Goal: Information Seeking & Learning: Stay updated

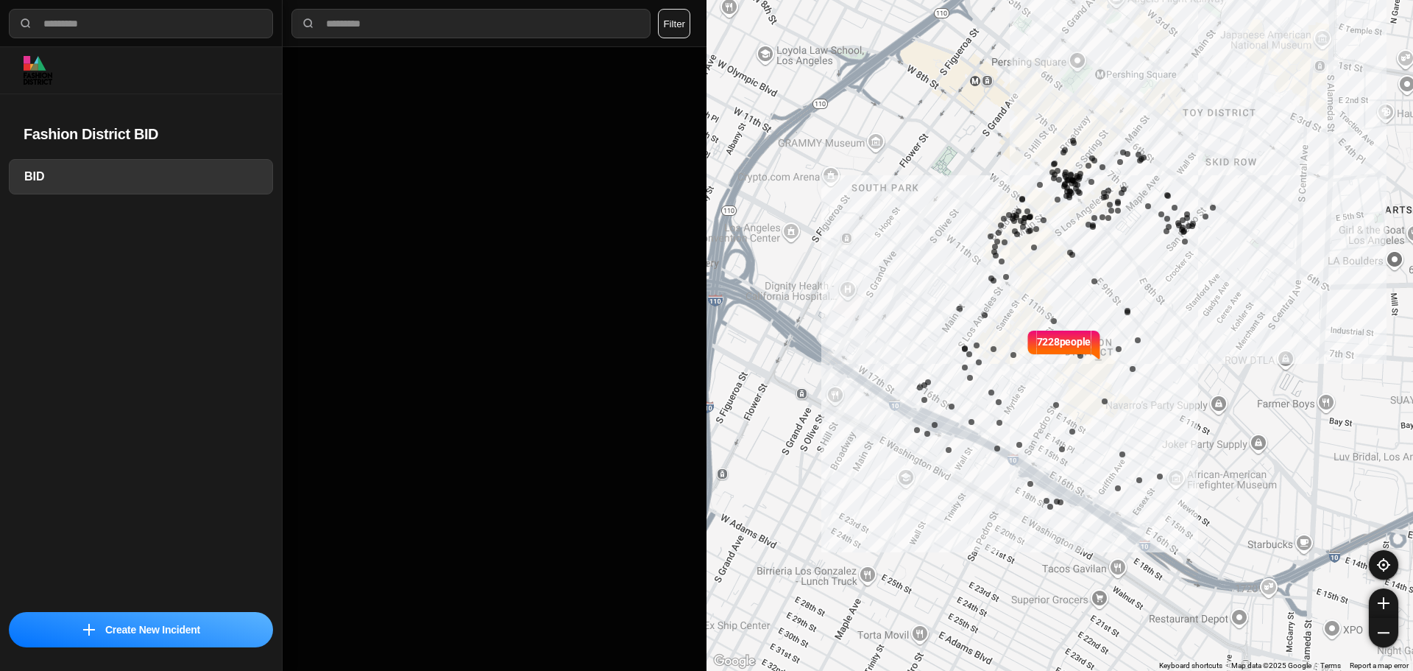
select select "*"
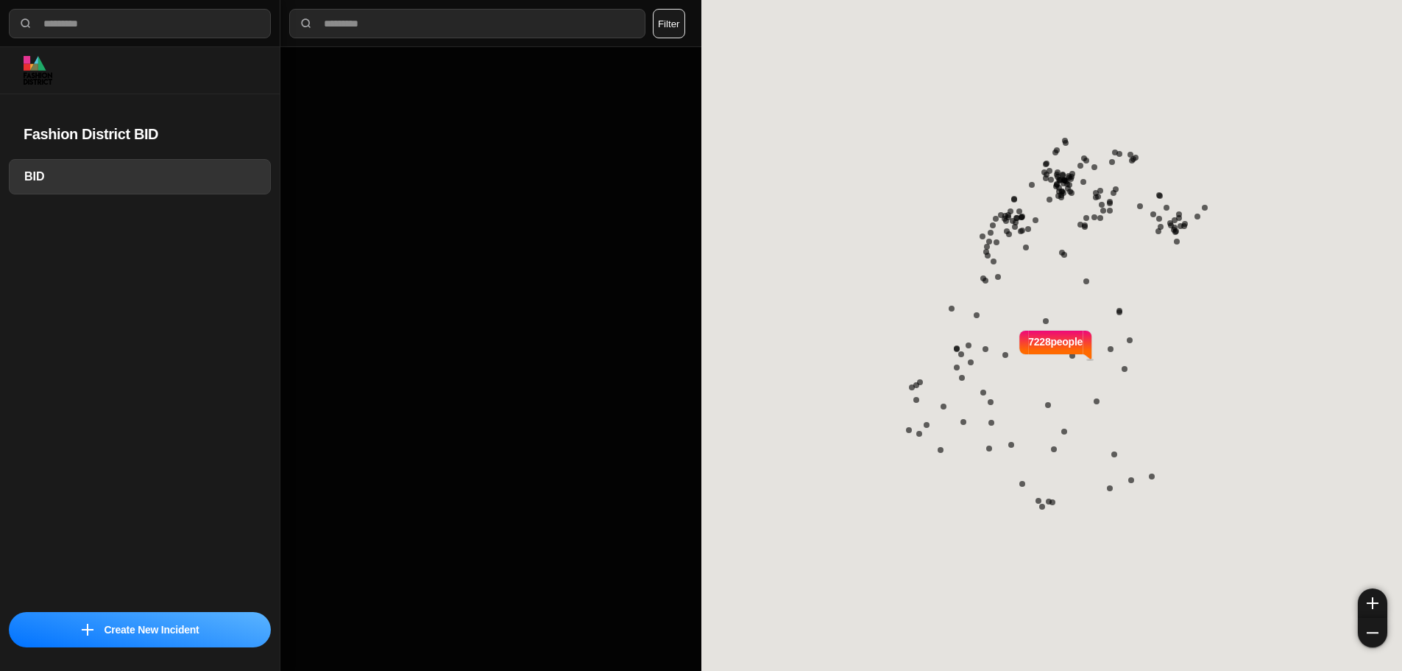
select select "*"
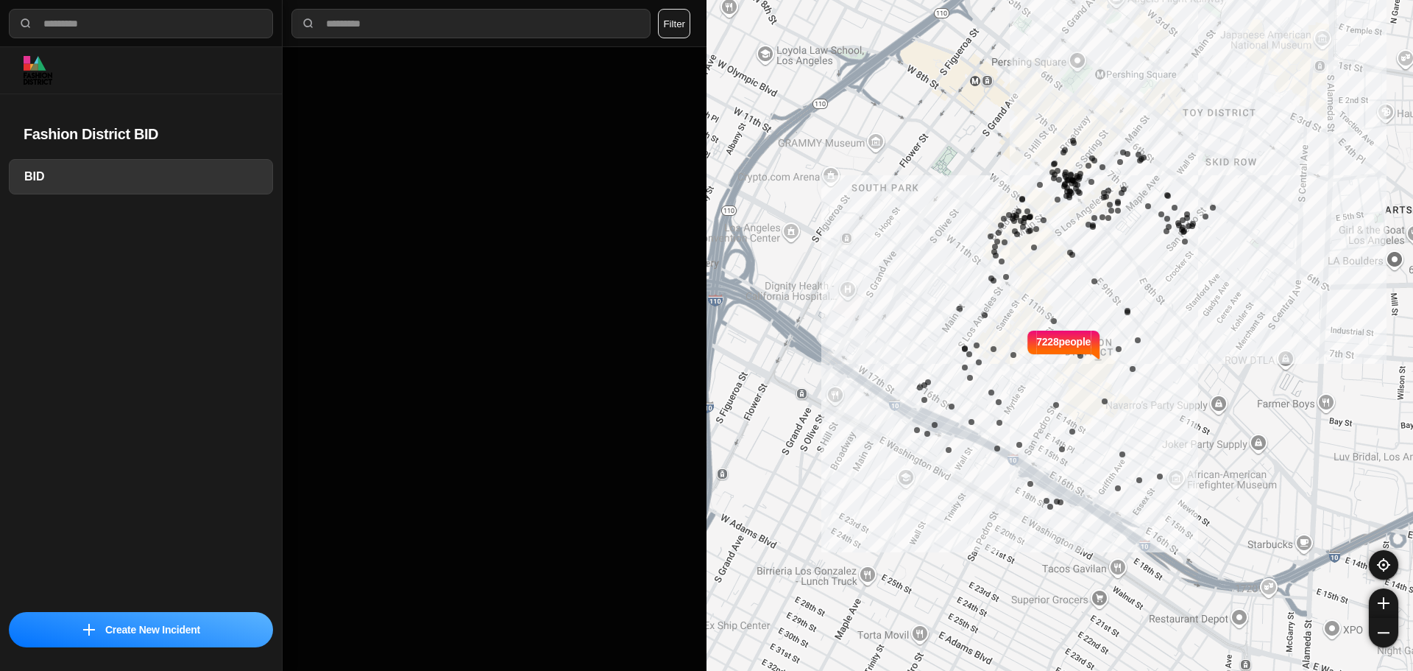
select select "*"
click at [967, 155] on div "**********" at bounding box center [706, 335] width 1413 height 671
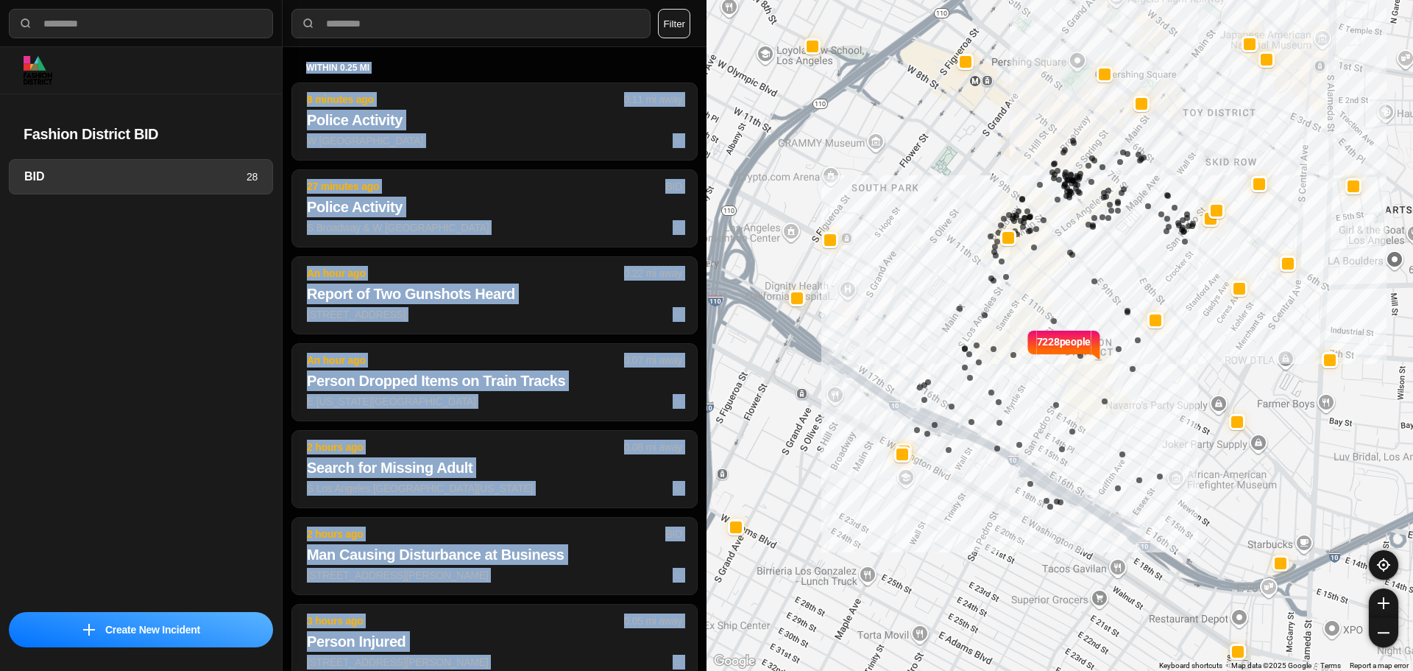
click at [982, 236] on div "7228 people" at bounding box center [1060, 335] width 707 height 671
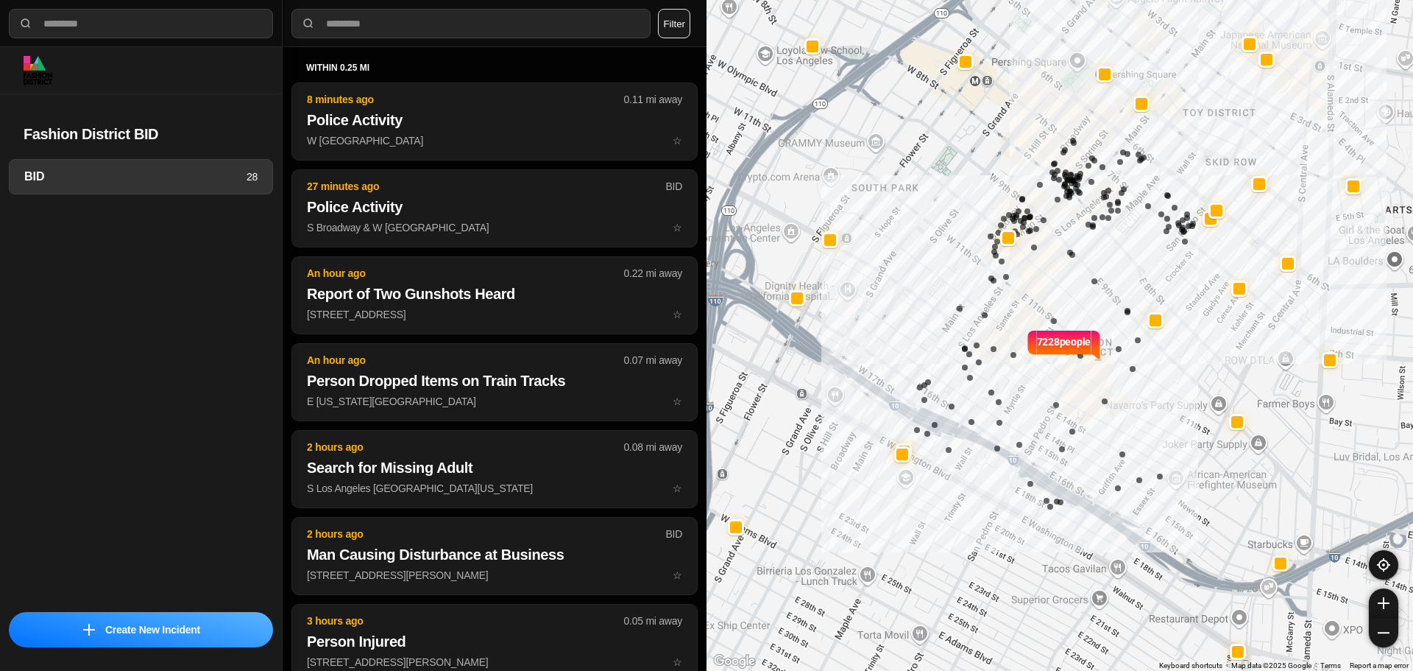
click at [147, 342] on div "BID 28" at bounding box center [141, 381] width 282 height 444
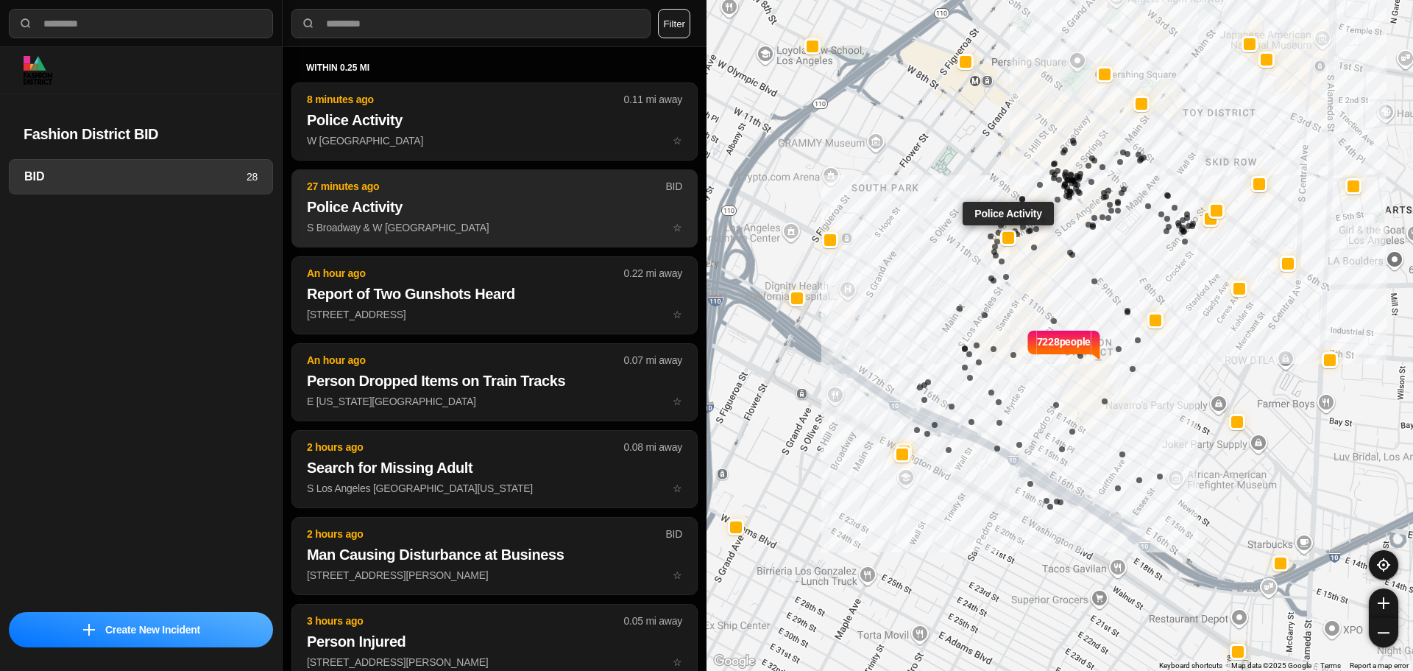
click at [504, 201] on h2 "Police Activity" at bounding box center [494, 207] width 375 height 21
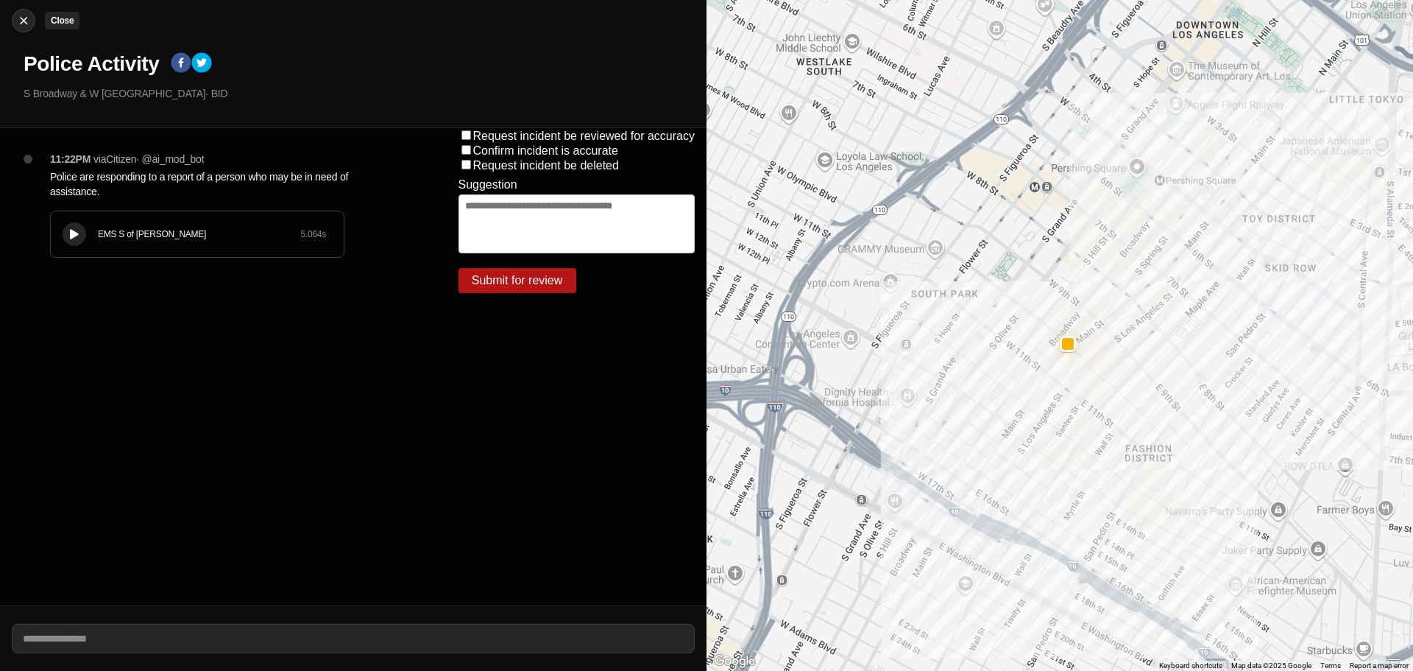
click at [24, 27] on img at bounding box center [23, 20] width 15 height 15
select select "*"
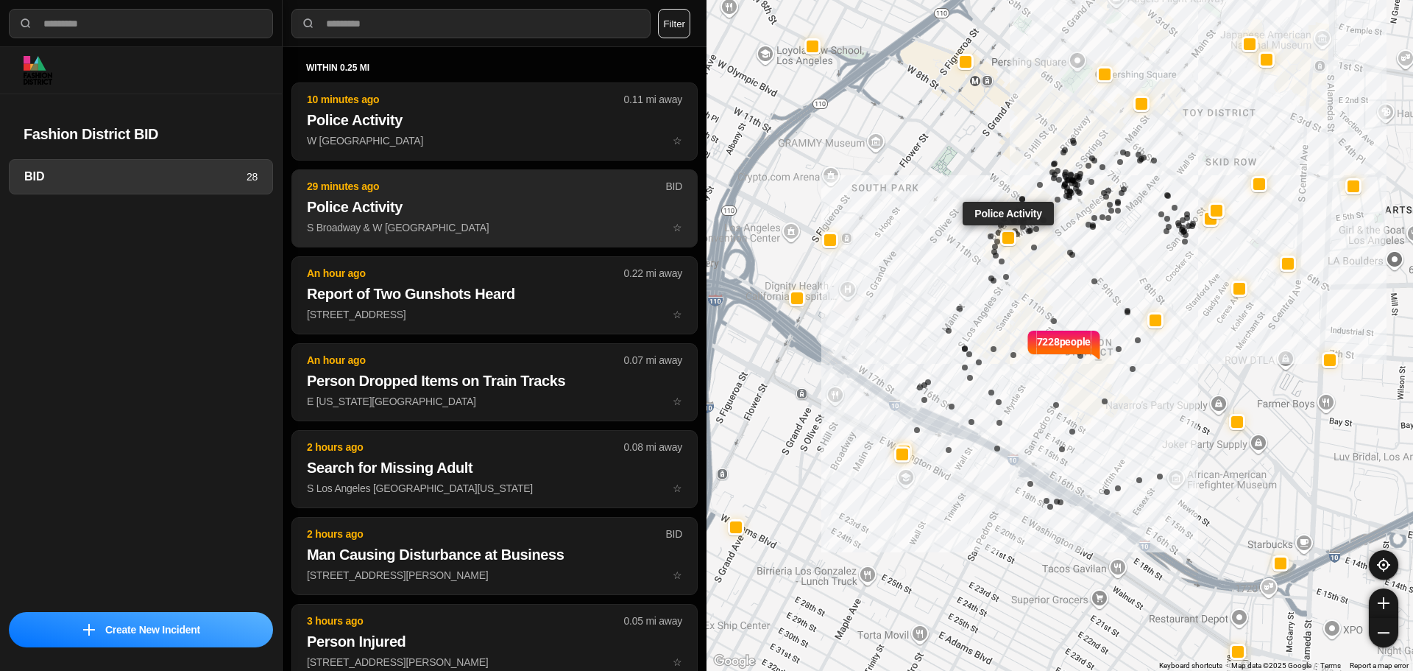
click at [463, 211] on h2 "Police Activity" at bounding box center [494, 207] width 375 height 21
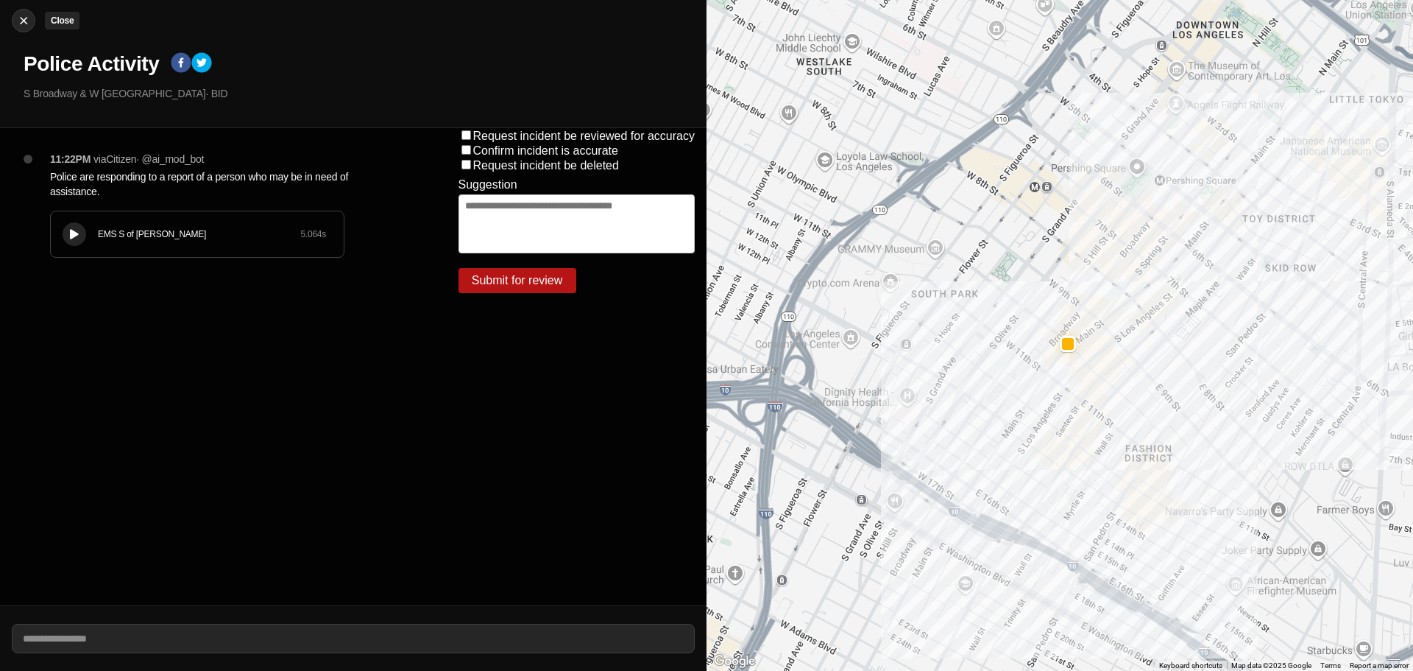
click at [27, 18] on img at bounding box center [23, 20] width 15 height 15
select select "*"
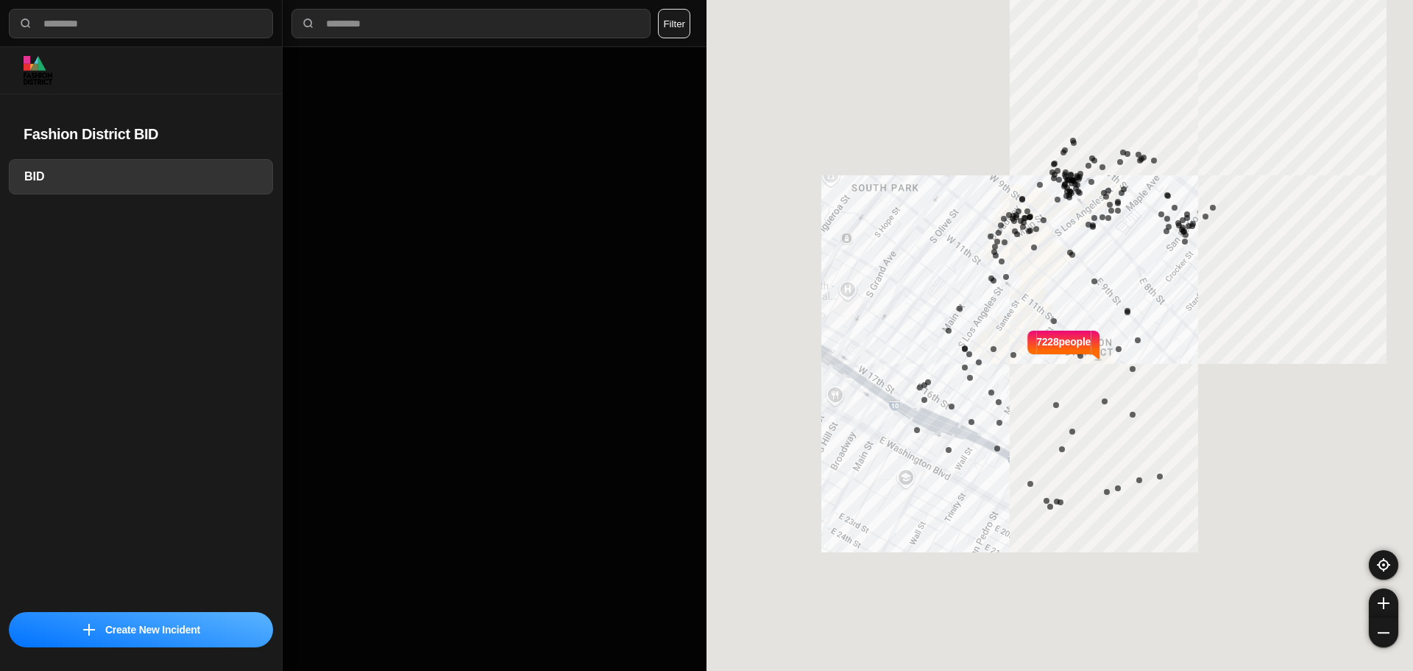
select select "*"
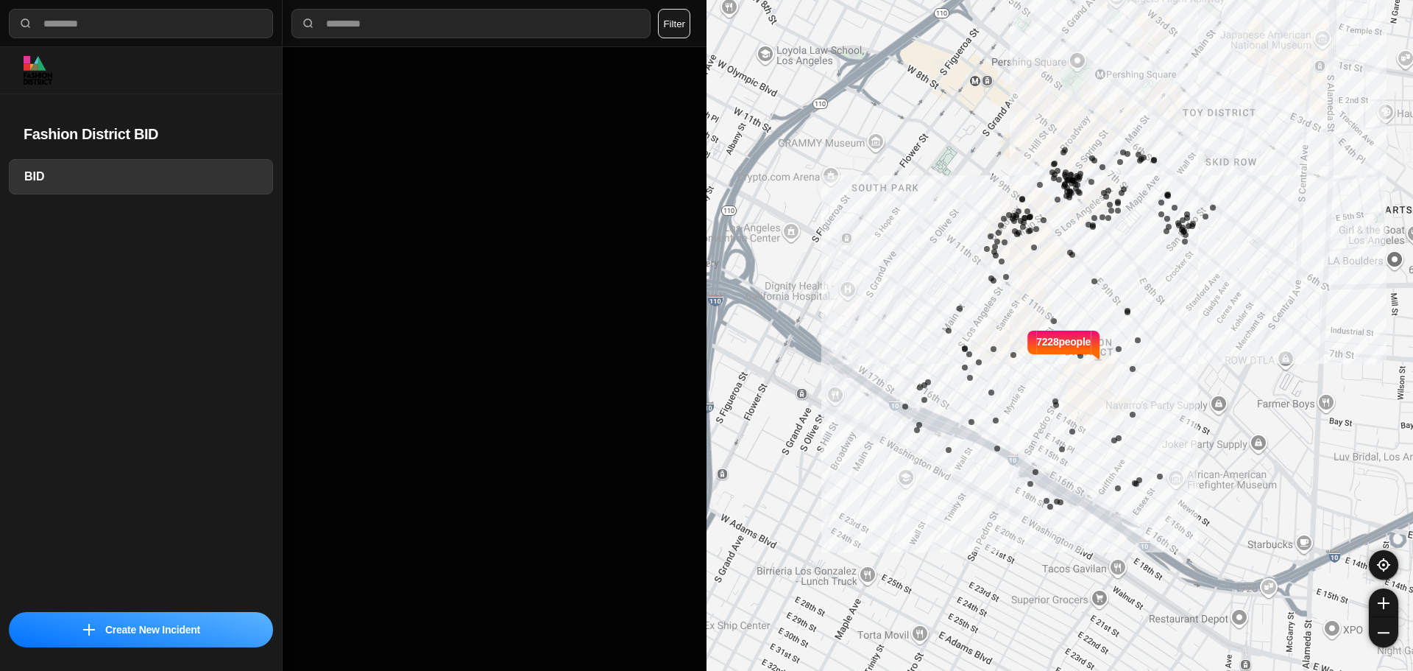
select select "*"
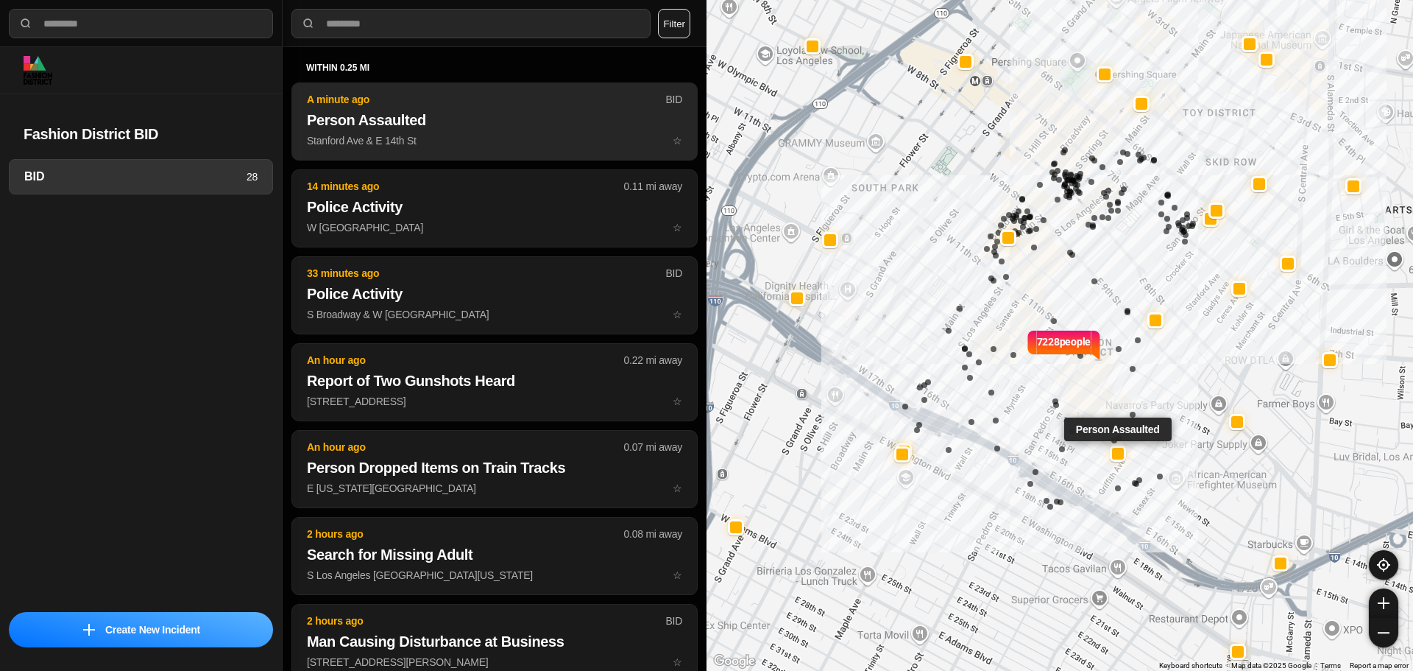
click at [490, 135] on p "Stanford Ave & E 14th St ☆" at bounding box center [494, 140] width 375 height 15
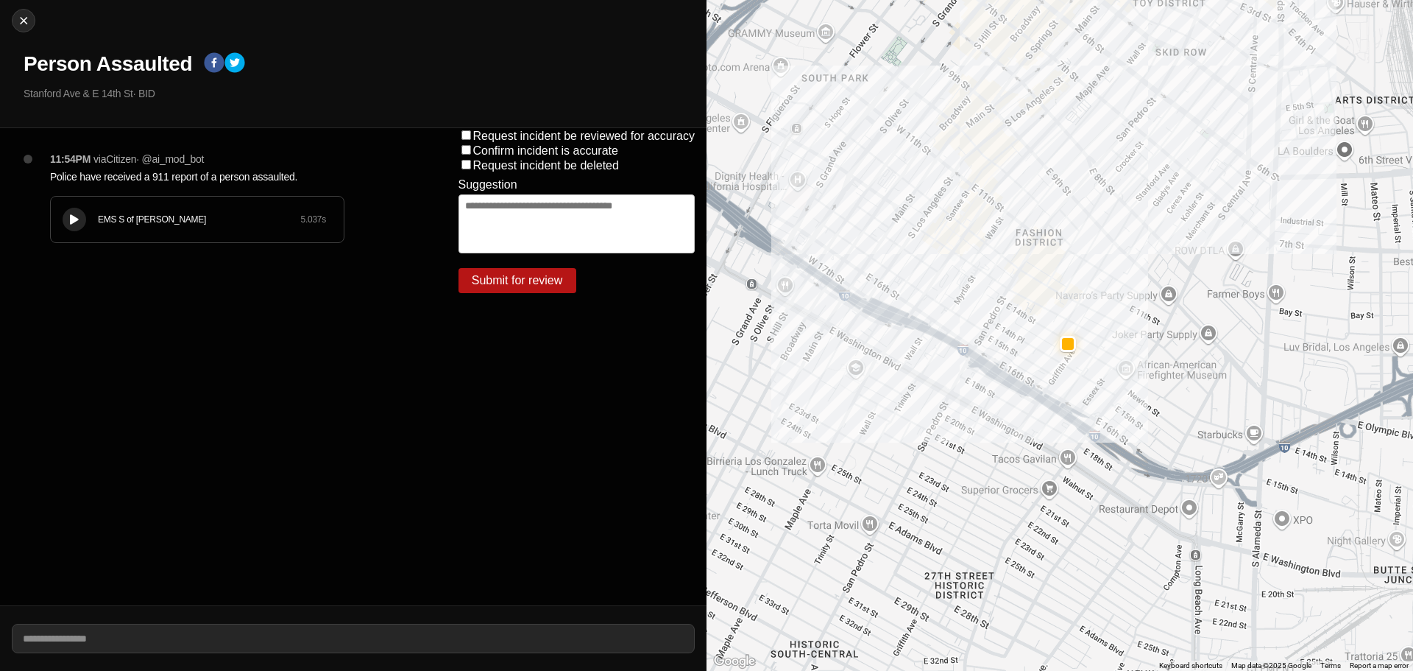
click at [150, 212] on div "EMS S of [PERSON_NAME] 5.037 s" at bounding box center [197, 220] width 293 height 46
